Goal: Use online tool/utility: Use online tool/utility

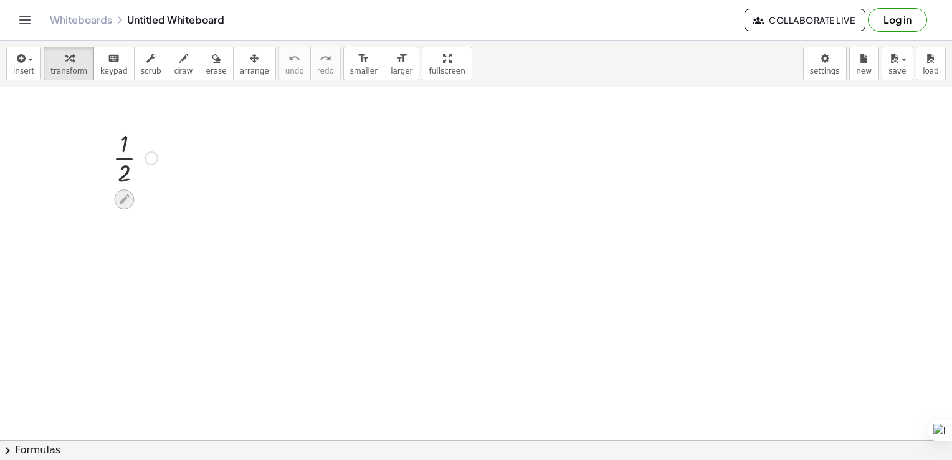
click at [127, 199] on icon at bounding box center [124, 199] width 13 height 13
click at [149, 155] on div at bounding box center [152, 158] width 14 height 14
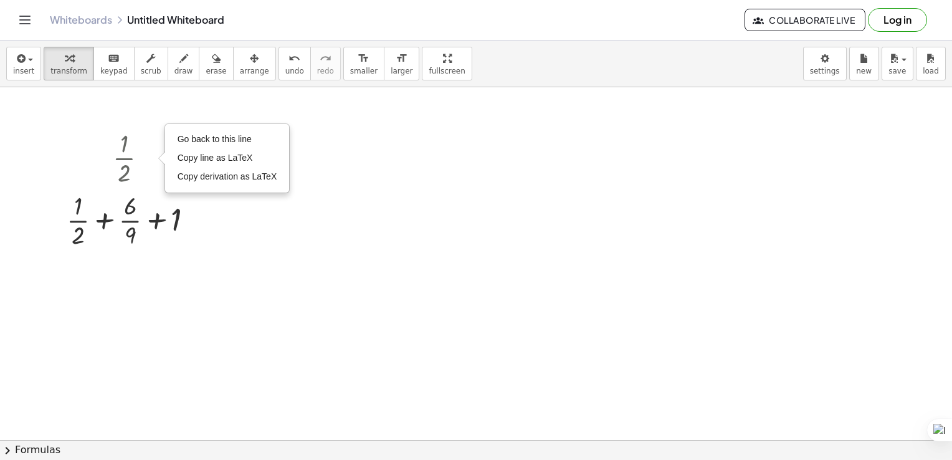
click at [216, 241] on div at bounding box center [476, 439] width 952 height 705
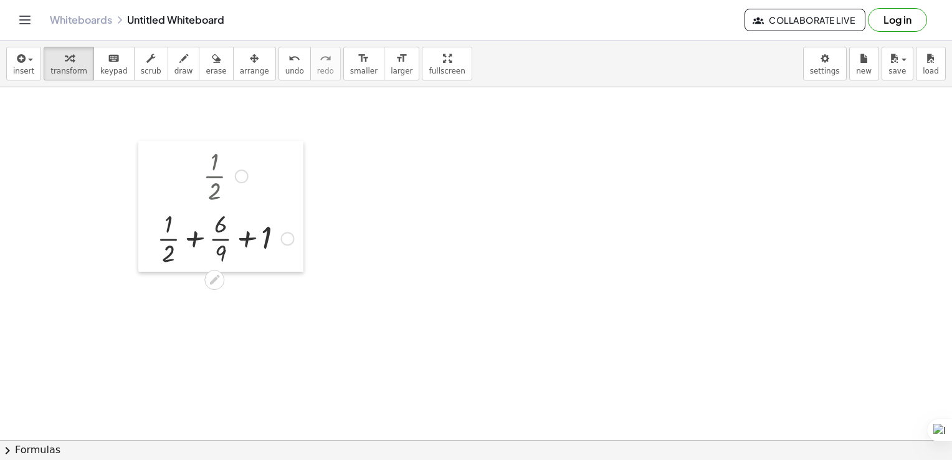
drag, startPoint x: 60, startPoint y: 215, endPoint x: 151, endPoint y: 233, distance: 92.1
click at [151, 233] on div at bounding box center [147, 206] width 19 height 131
drag, startPoint x: 246, startPoint y: 251, endPoint x: 246, endPoint y: 151, distance: 99.7
click at [214, 176] on div "· 1 · 2 Go back to this line Copy line as LaTeX Copy derivation as LaTeX + 1 + …" at bounding box center [214, 176] width 0 height 0
drag, startPoint x: 252, startPoint y: 241, endPoint x: 244, endPoint y: 185, distance: 56.0
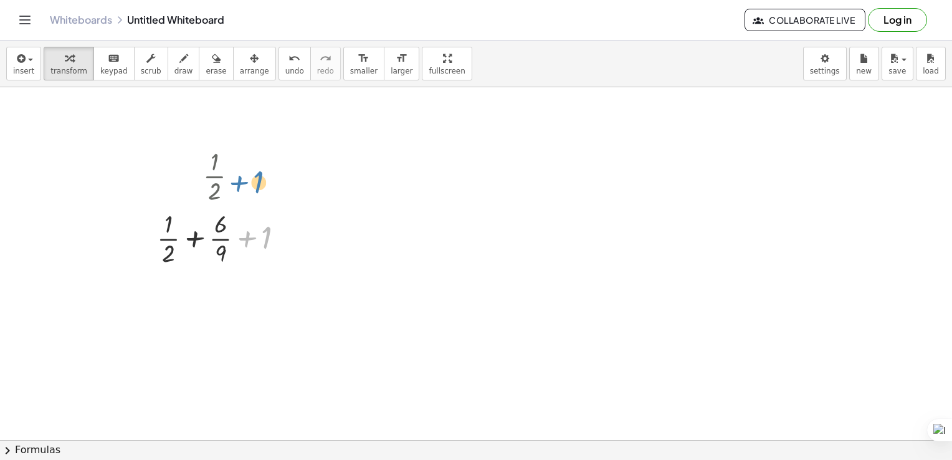
click at [214, 176] on div "· 1 · 2 Go back to this line Copy line as LaTeX Copy derivation as LaTeX + 1 + …" at bounding box center [214, 176] width 0 height 0
drag, startPoint x: 249, startPoint y: 234, endPoint x: 237, endPoint y: 169, distance: 66.6
click at [214, 176] on div "· 1 · 2 Go back to this line Copy line as LaTeX Copy derivation as LaTeX + 1 + …" at bounding box center [214, 176] width 0 height 0
drag, startPoint x: 242, startPoint y: 236, endPoint x: 148, endPoint y: 322, distance: 127.5
click at [148, 322] on div "· 1 · 2 Go back to this line Copy line as LaTeX Copy derivation as LaTeX + 1 + …" at bounding box center [476, 439] width 952 height 705
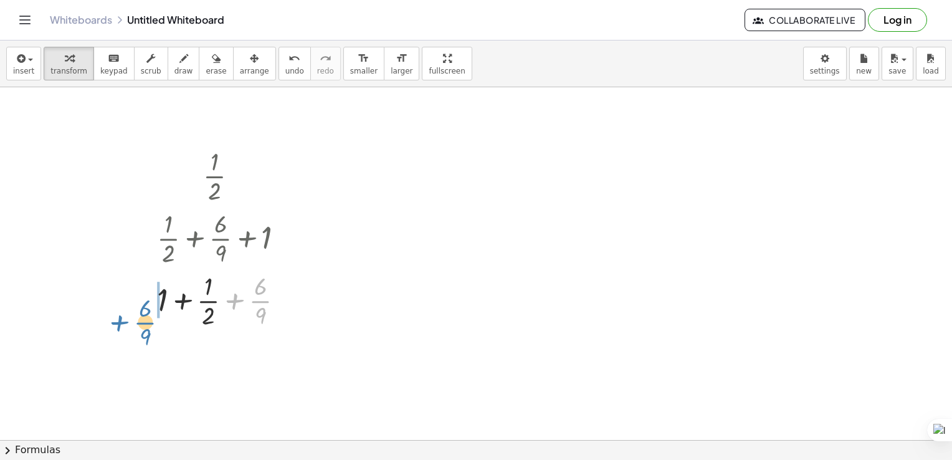
drag, startPoint x: 266, startPoint y: 308, endPoint x: 151, endPoint y: 323, distance: 116.3
click at [151, 323] on div "· 1 · 2 Go back to this line Copy line as LaTeX Copy derivation as LaTeX + · 1 …" at bounding box center [220, 237] width 165 height 193
click at [280, 302] on div at bounding box center [284, 301] width 14 height 14
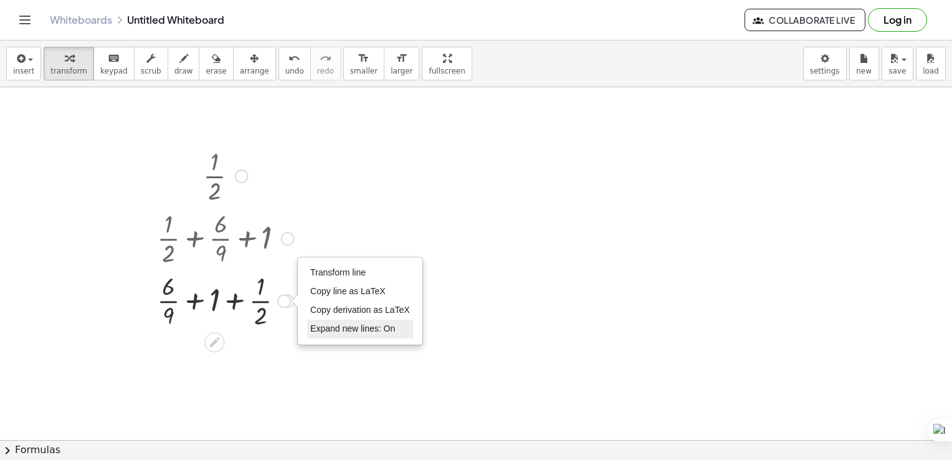
click at [318, 337] on li "Expand new lines: On" at bounding box center [360, 329] width 106 height 19
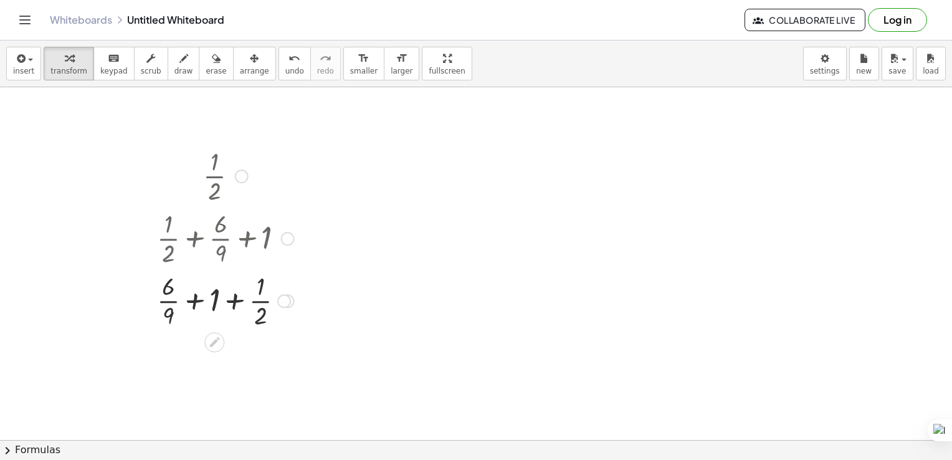
click at [285, 300] on div "Transform line Copy line as LaTeX Copy derivation as LaTeX Expand new lines: On" at bounding box center [284, 301] width 14 height 14
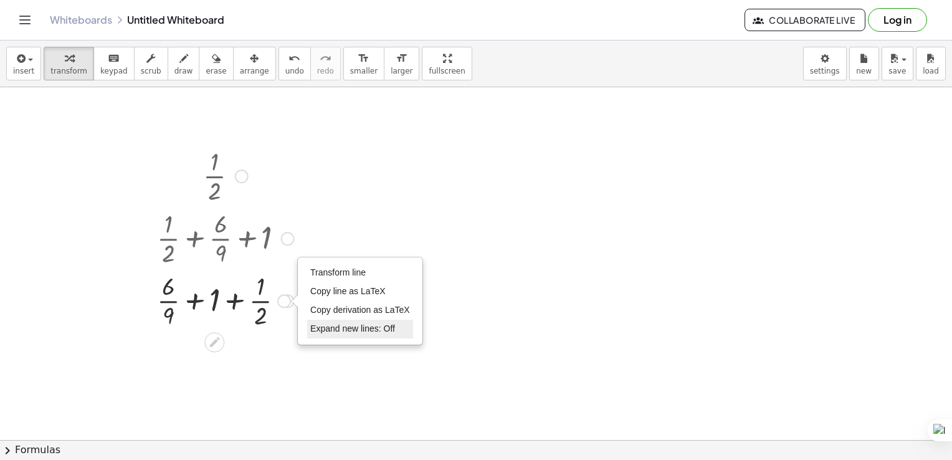
click at [307, 330] on li "Expand new lines: Off" at bounding box center [360, 329] width 106 height 19
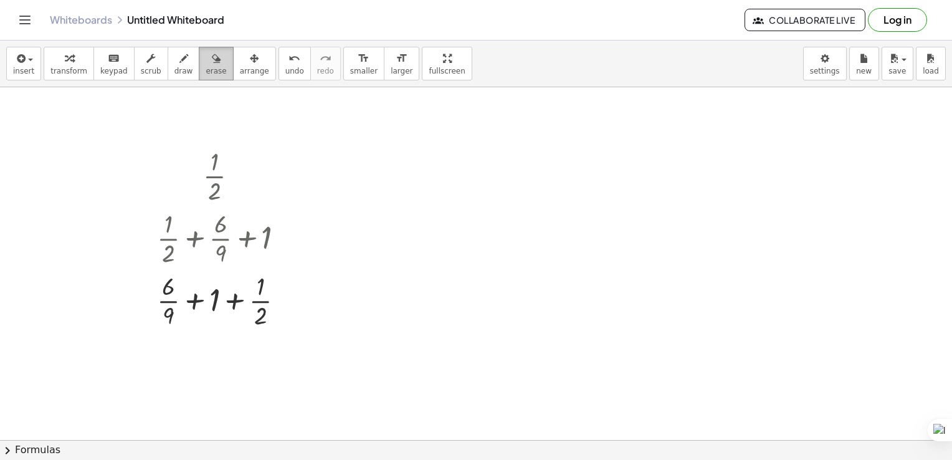
click at [206, 67] on span "erase" at bounding box center [216, 71] width 21 height 9
click at [228, 231] on div at bounding box center [476, 439] width 952 height 705
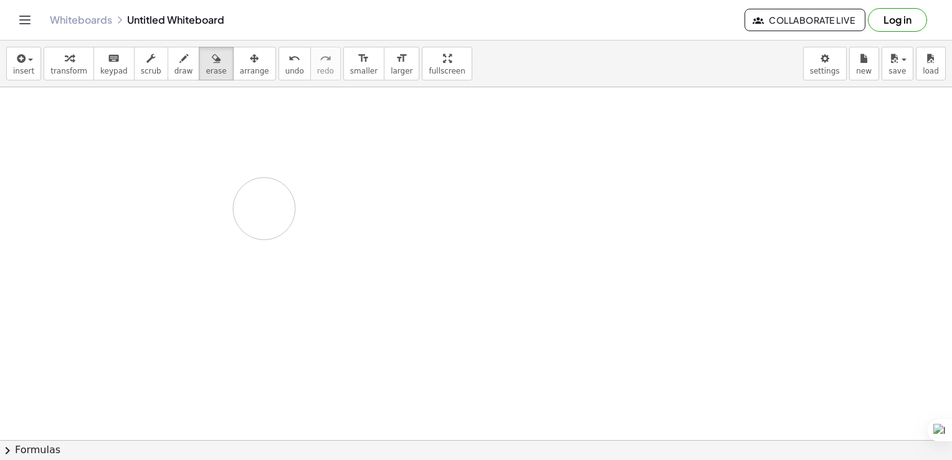
drag, startPoint x: 207, startPoint y: 171, endPoint x: 280, endPoint y: 187, distance: 74.6
click at [280, 187] on div at bounding box center [476, 439] width 952 height 705
drag, startPoint x: 157, startPoint y: 167, endPoint x: 332, endPoint y: 337, distance: 243.7
click at [332, 337] on div at bounding box center [476, 439] width 952 height 705
